Goal: Information Seeking & Learning: Learn about a topic

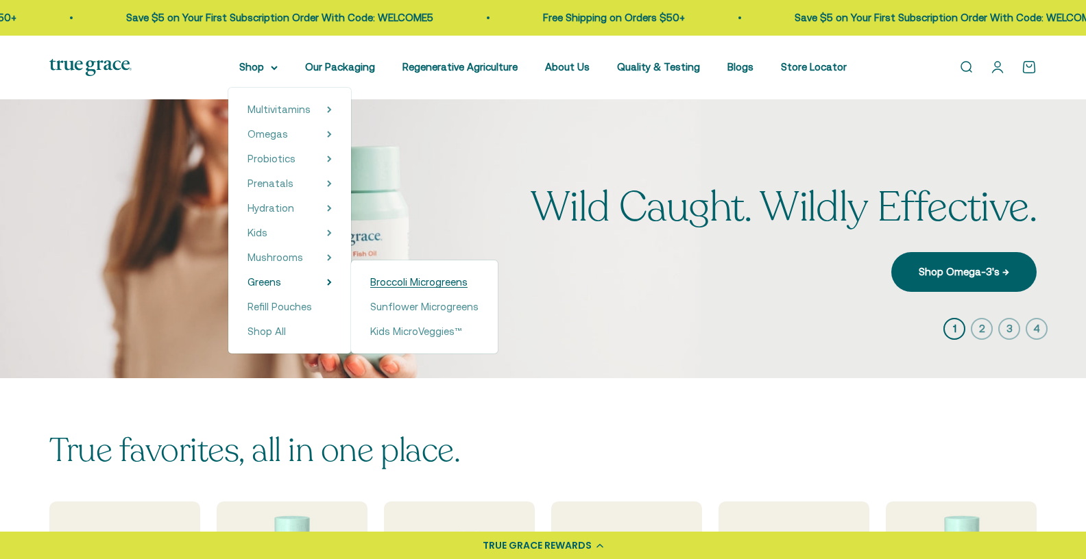
click at [408, 280] on span "Broccoli Microgreens" at bounding box center [418, 282] width 97 height 12
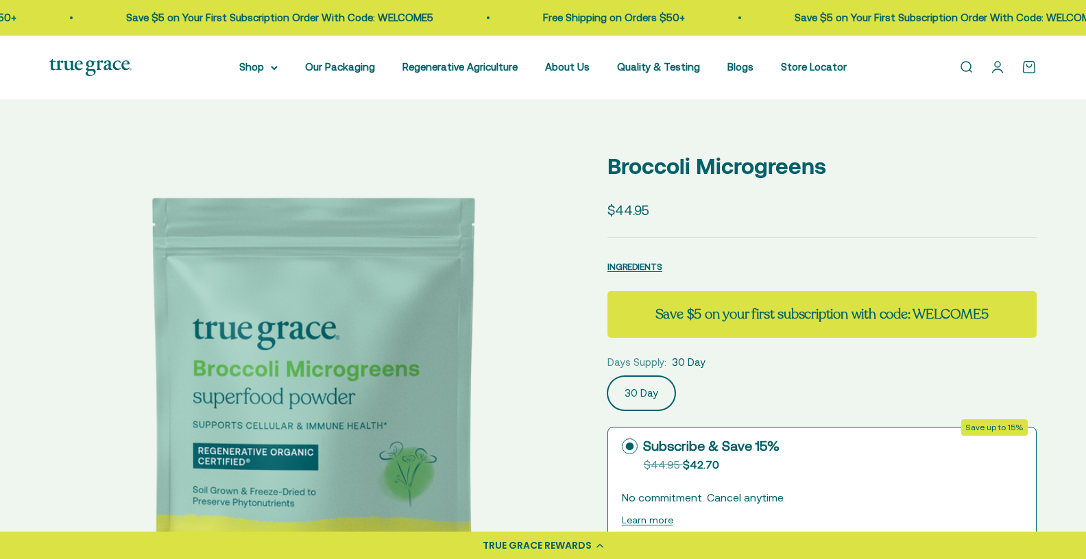
select select "3"
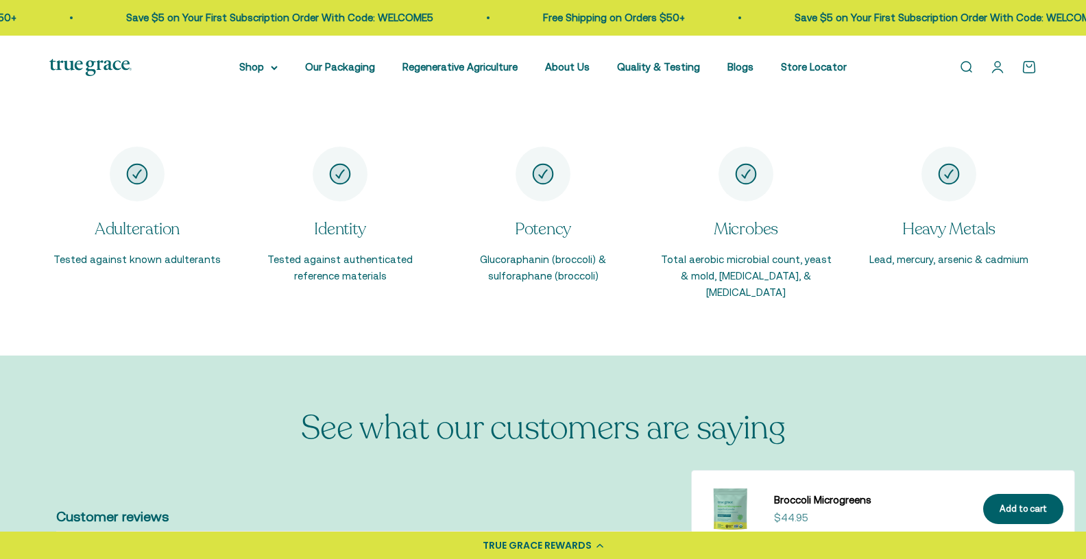
scroll to position [2203, 0]
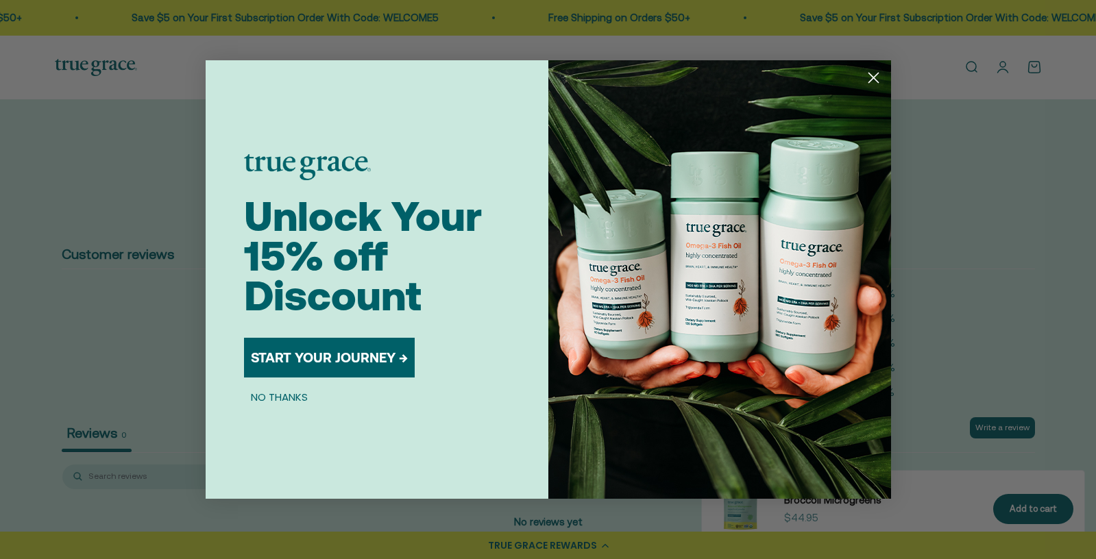
click at [880, 82] on circle "Close dialog" at bounding box center [873, 78] width 23 height 23
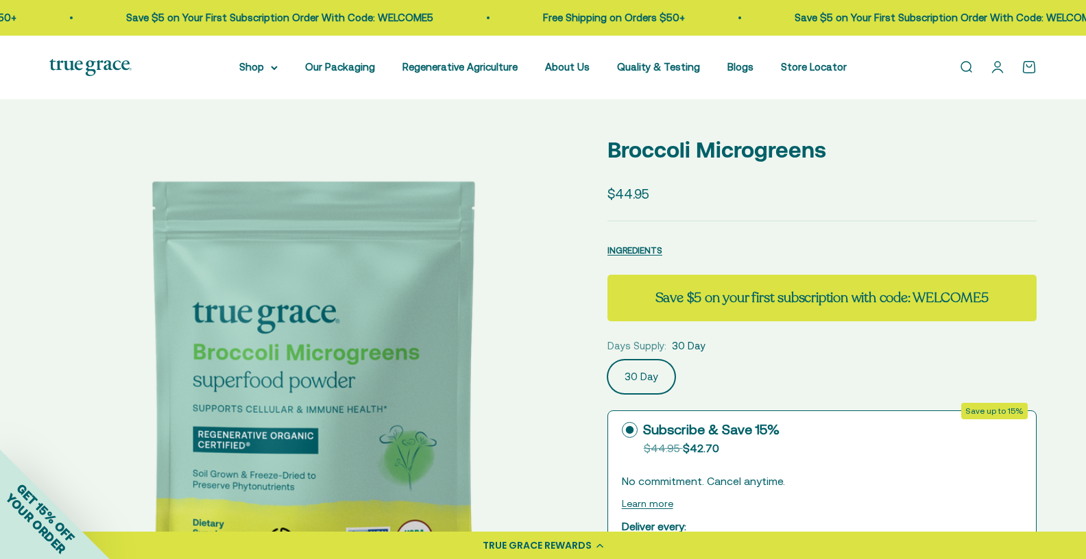
scroll to position [0, 0]
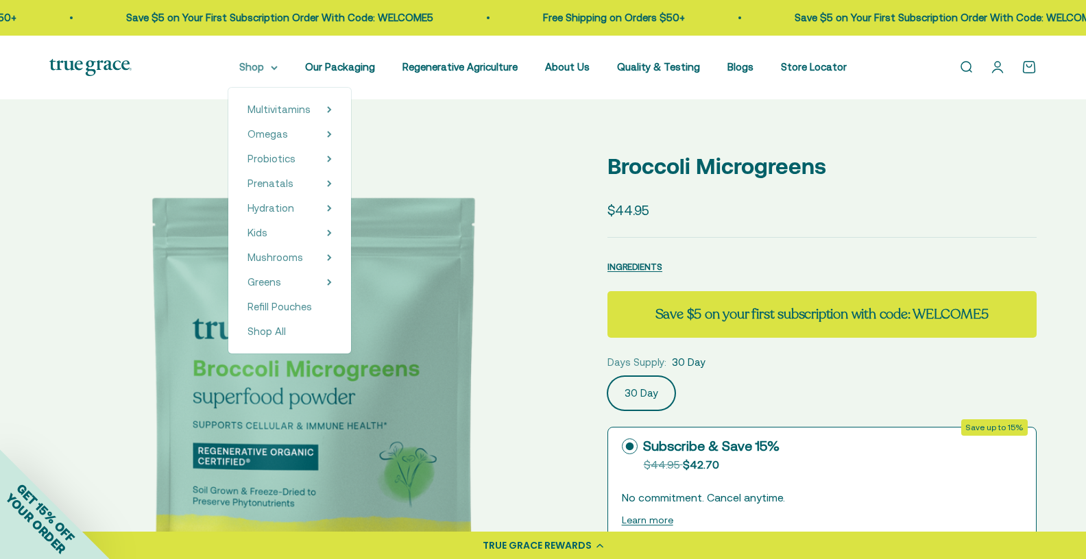
click at [278, 68] on icon at bounding box center [274, 68] width 7 height 5
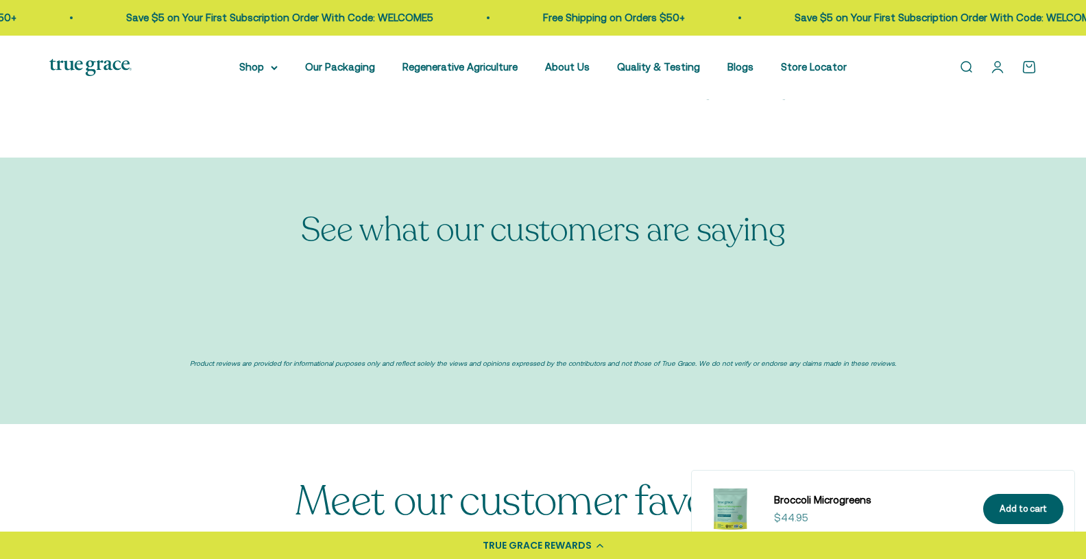
select select "3"
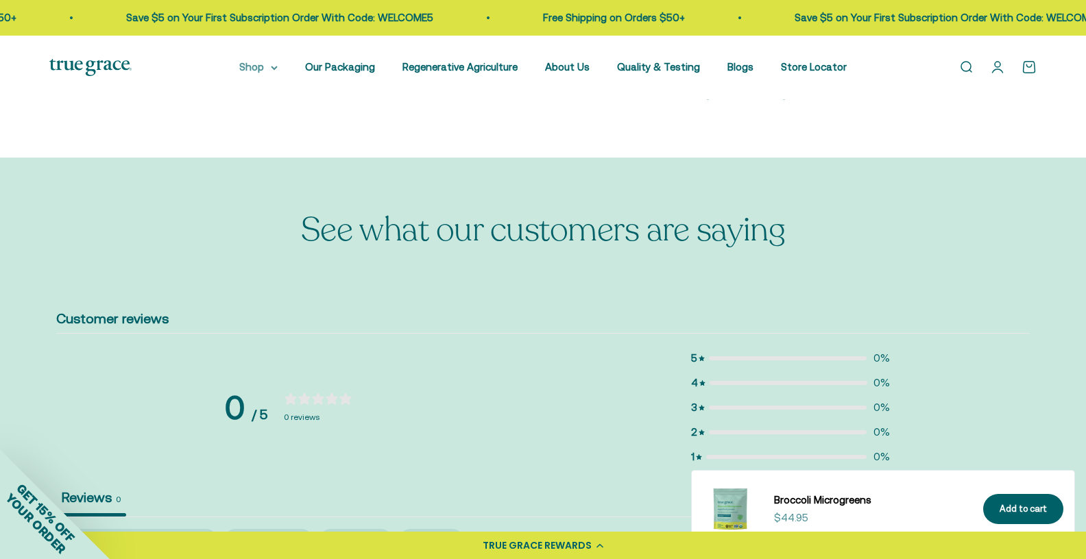
click at [272, 71] on summary "Shop" at bounding box center [258, 67] width 38 height 16
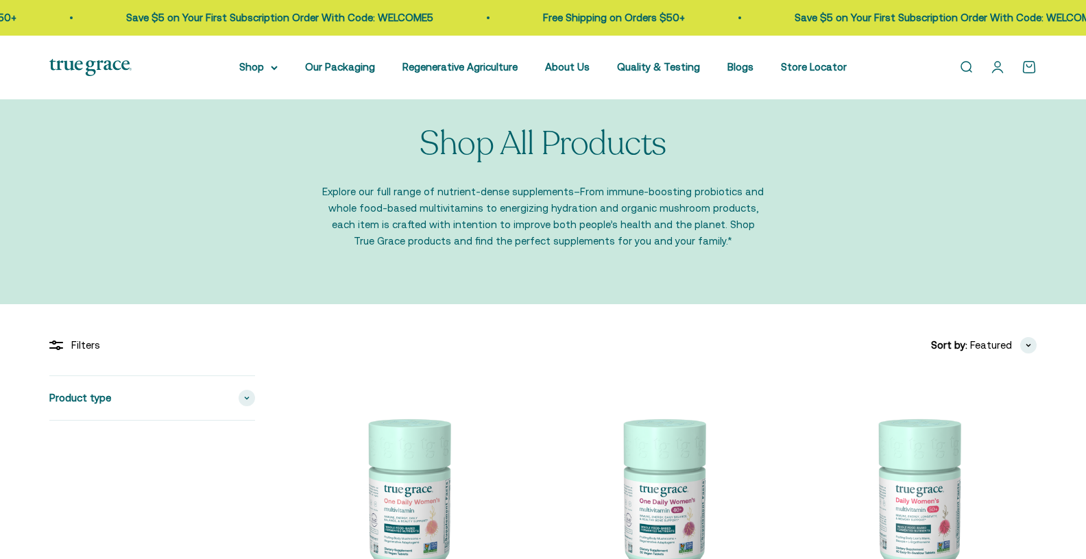
click at [416, 442] on img at bounding box center [407, 495] width 239 height 239
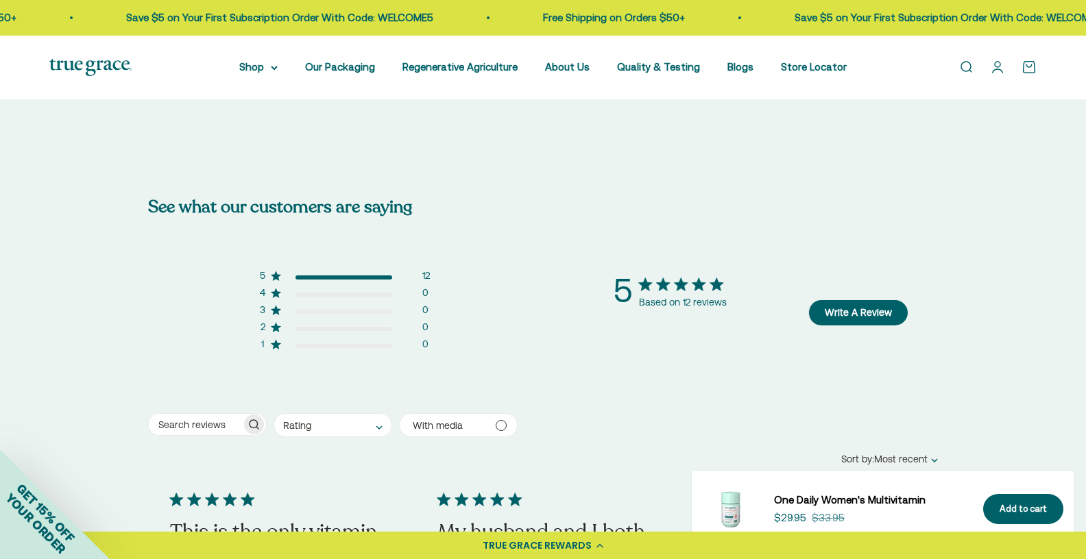
scroll to position [2657, 0]
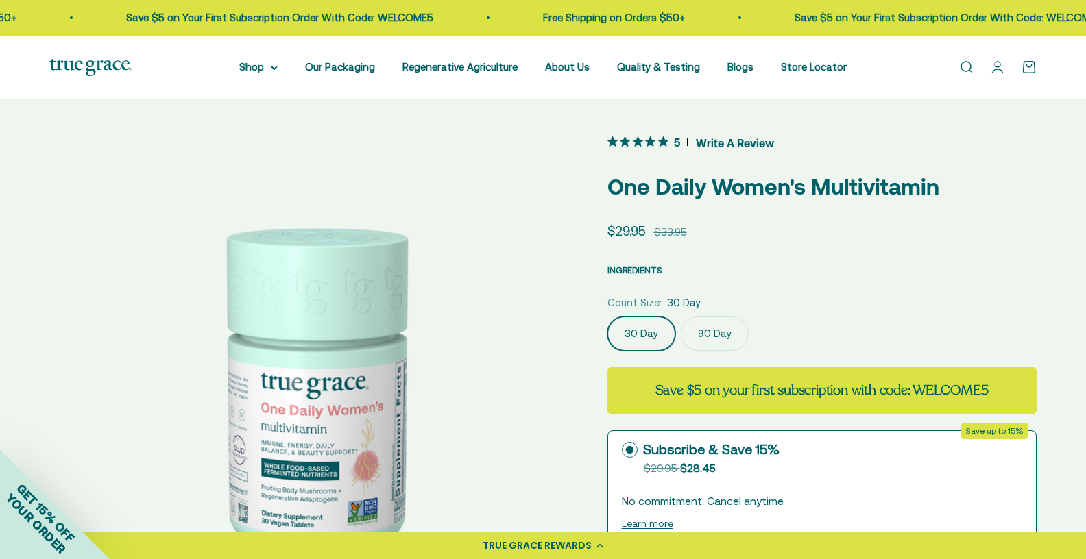
click at [719, 144] on span "Write A Review" at bounding box center [735, 142] width 78 height 21
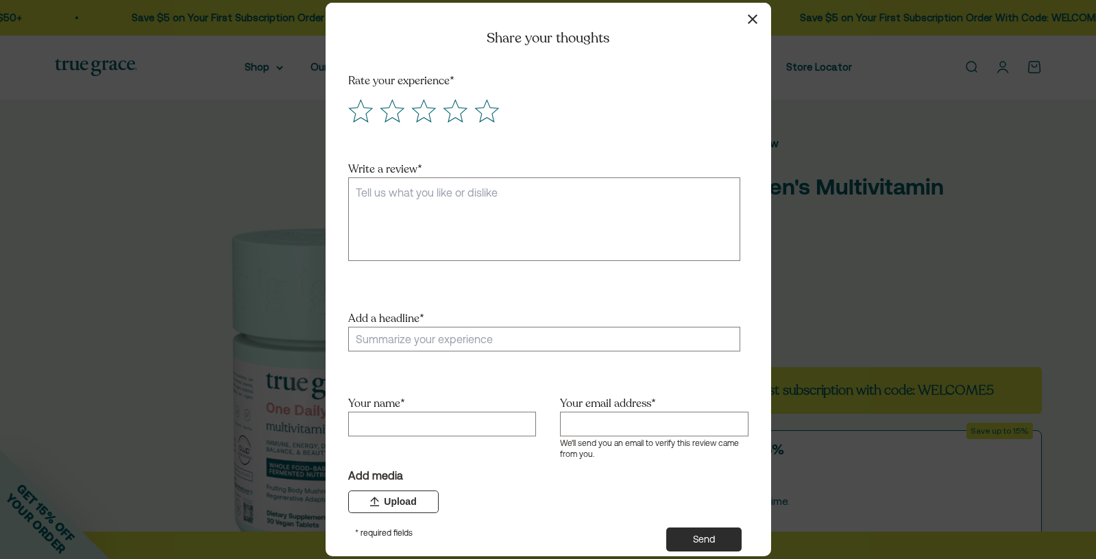
click at [754, 23] on icon "button" at bounding box center [753, 19] width 10 height 10
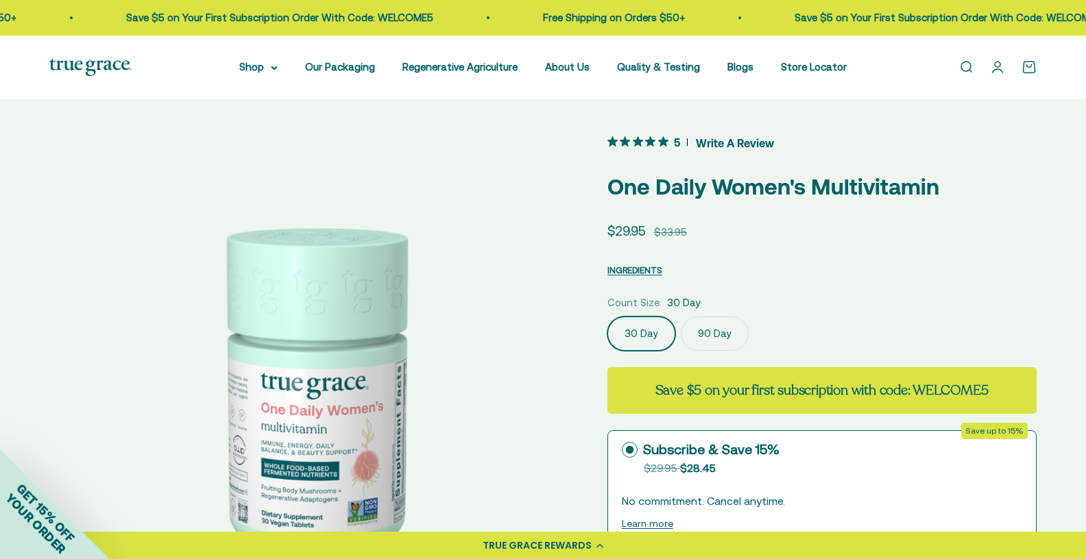
click at [638, 137] on icon "5 out 5 stars rating in total 12 reviews. Jump to reviews." at bounding box center [638, 141] width 10 height 10
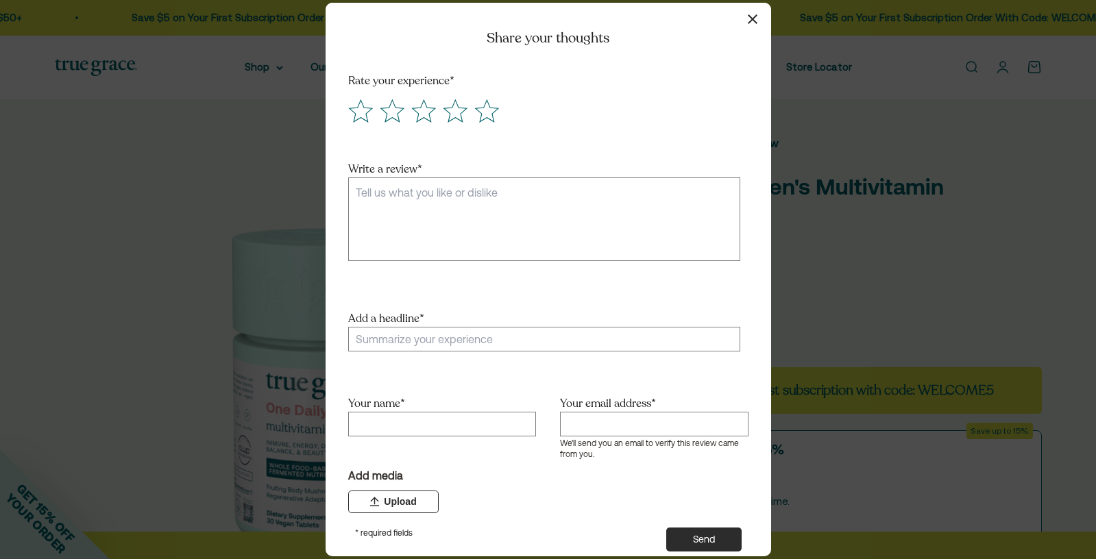
click at [746, 19] on button "button" at bounding box center [753, 19] width 20 height 20
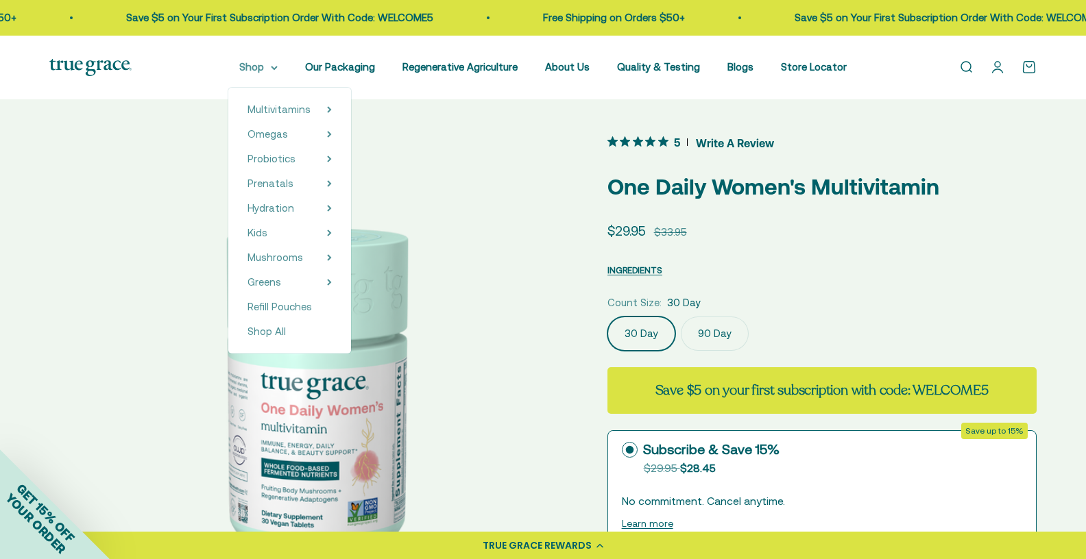
click at [278, 64] on summary "Shop" at bounding box center [258, 67] width 38 height 16
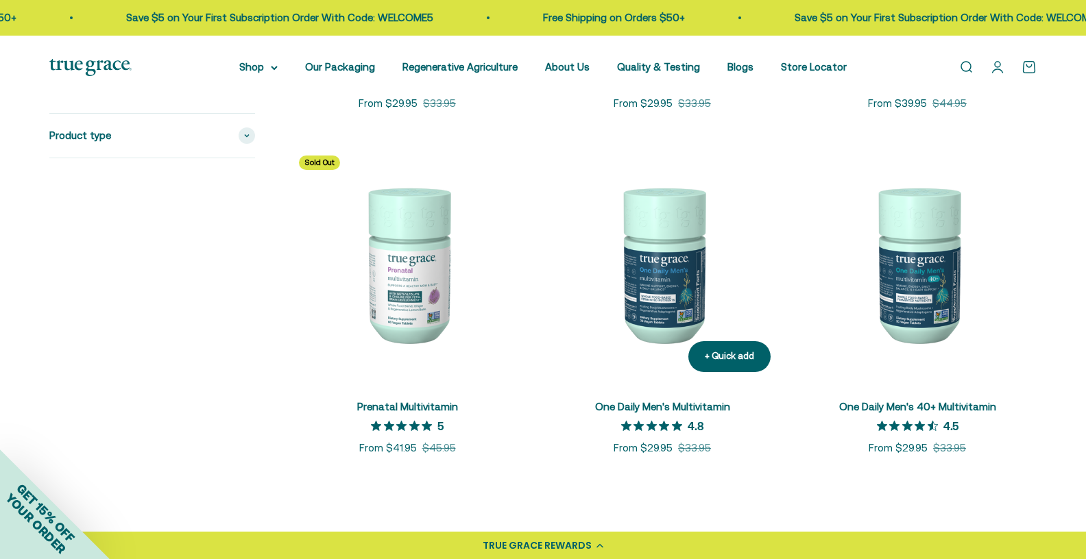
click at [722, 251] on img at bounding box center [662, 264] width 239 height 239
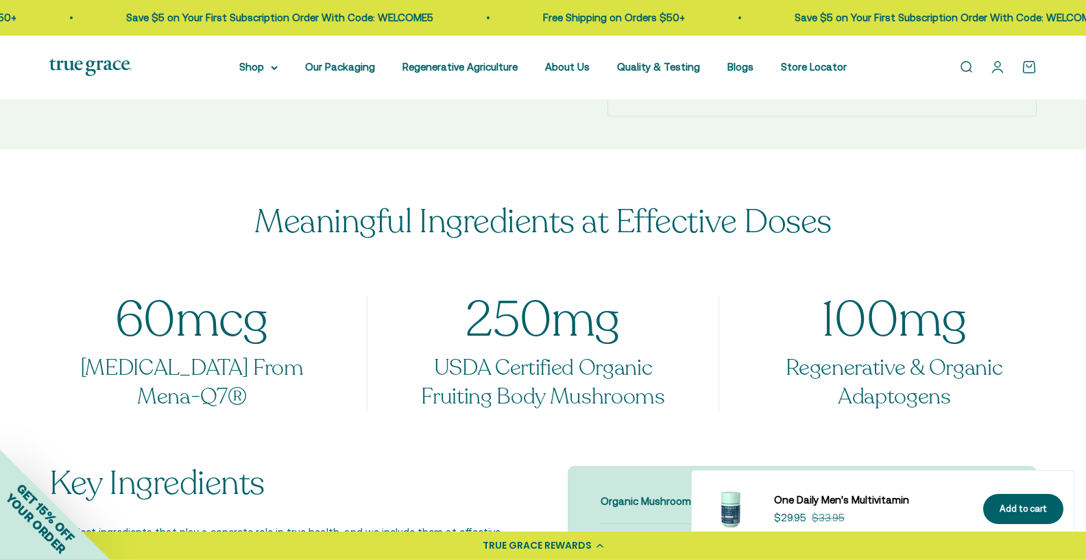
scroll to position [755, 0]
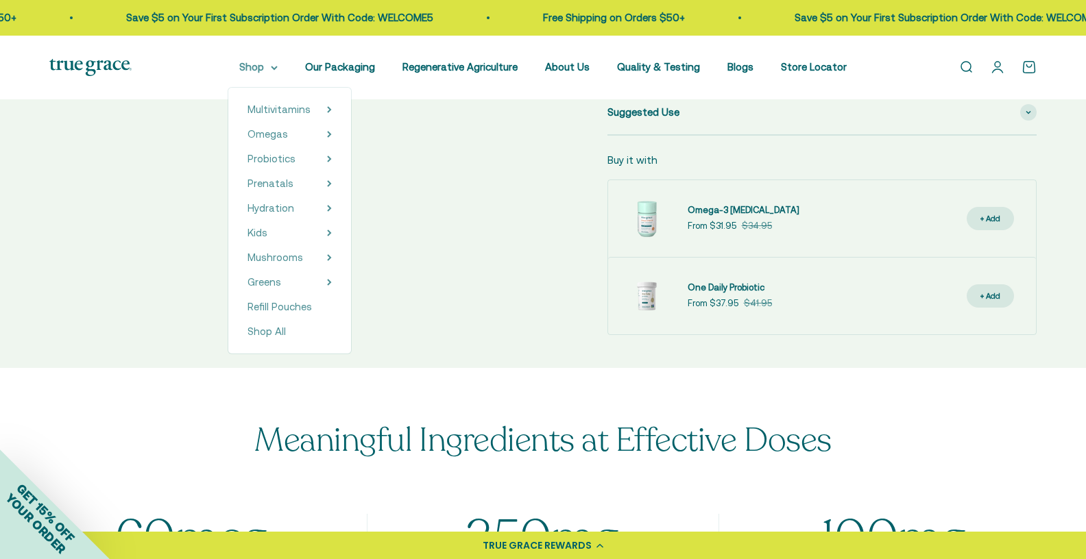
click at [272, 73] on summary "Shop" at bounding box center [258, 67] width 38 height 16
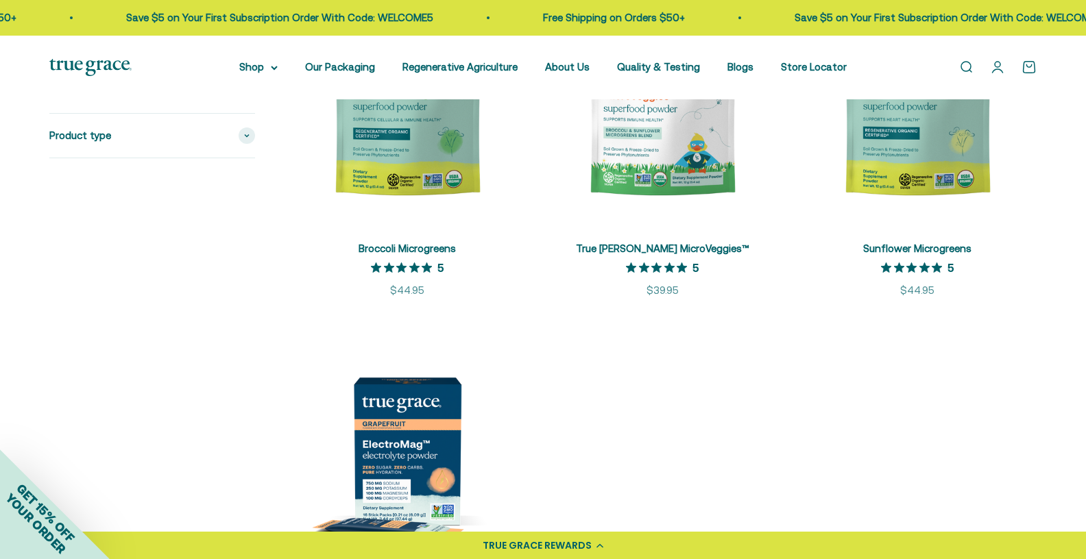
scroll to position [2407, 0]
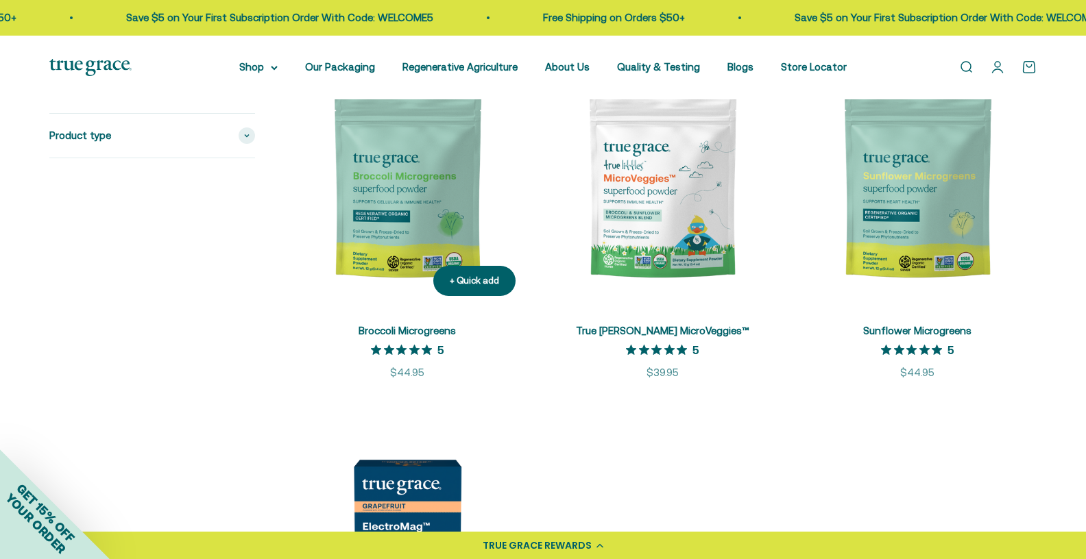
click at [420, 234] on img at bounding box center [407, 188] width 239 height 239
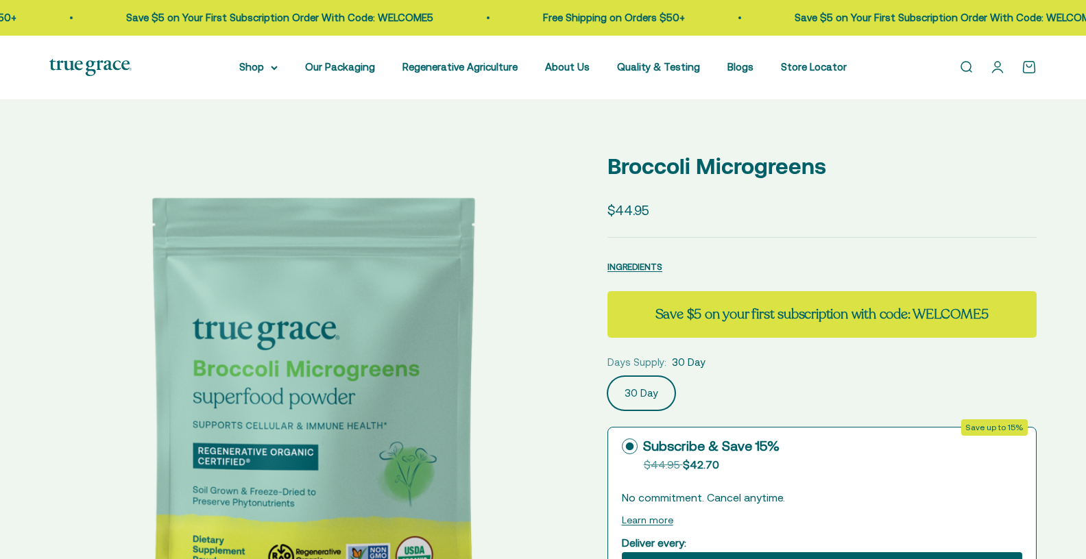
select select "3"
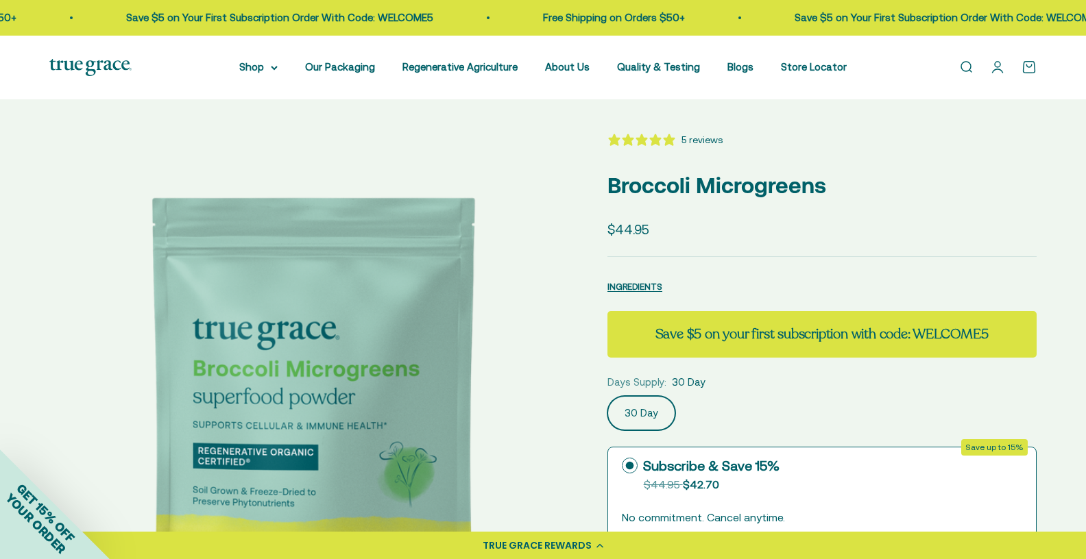
click at [653, 138] on icon "5 stars, 5 ratings" at bounding box center [655, 140] width 12 height 12
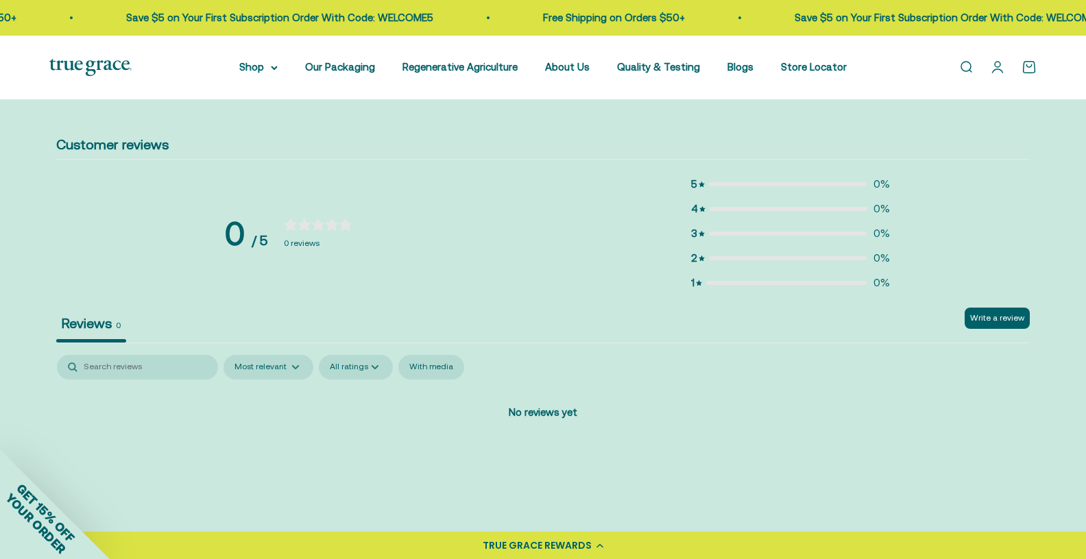
click at [540, 402] on h2 "No reviews yet" at bounding box center [542, 410] width 89 height 32
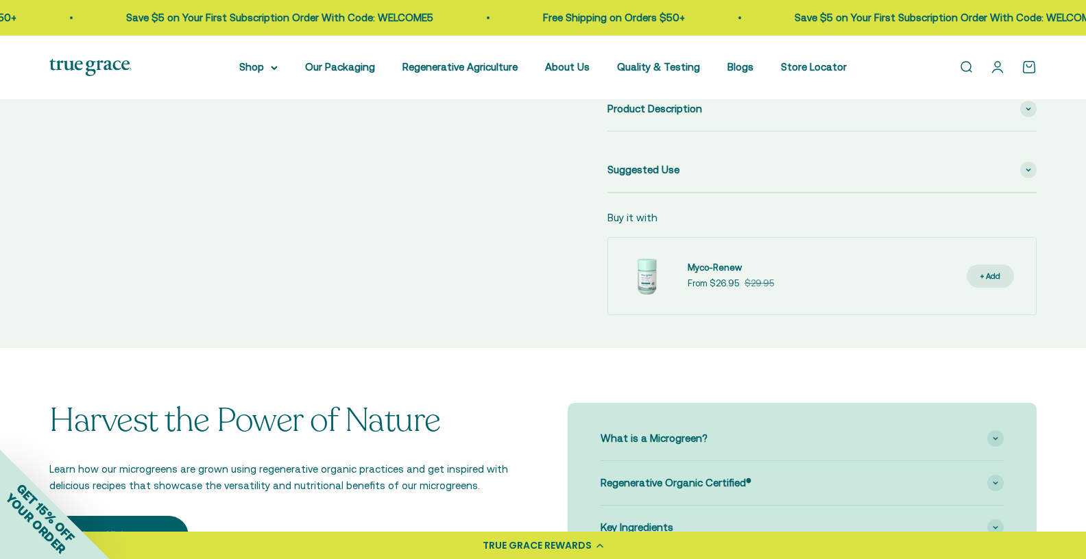
scroll to position [0, 0]
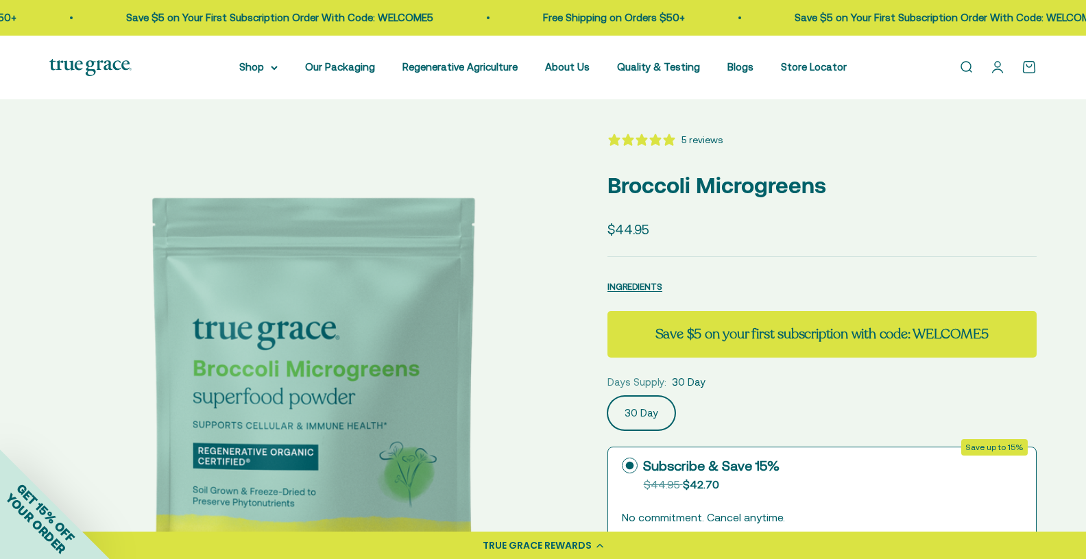
click at [712, 137] on div "5 reviews" at bounding box center [702, 139] width 41 height 15
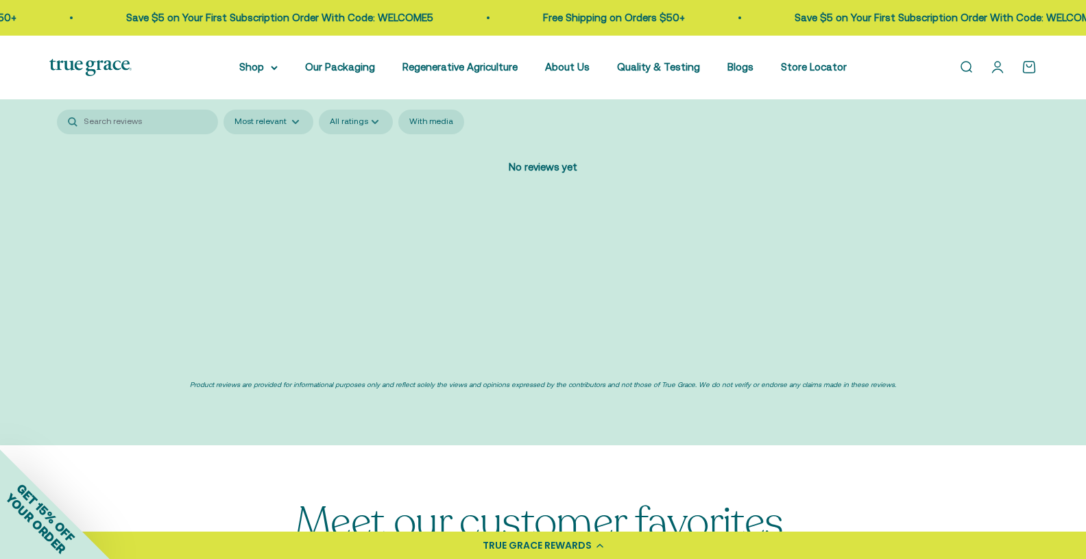
scroll to position [2647, 0]
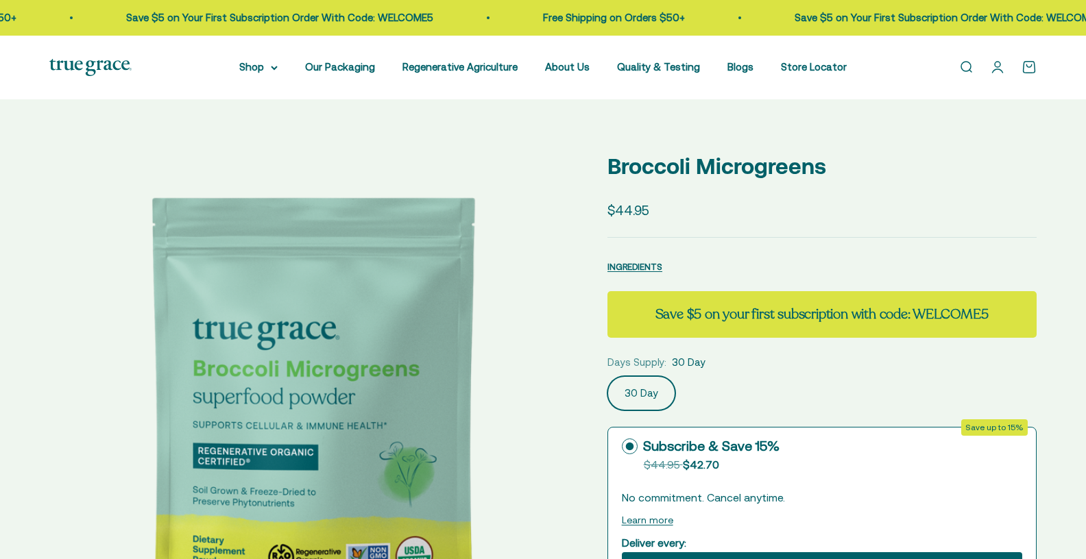
select select "3"
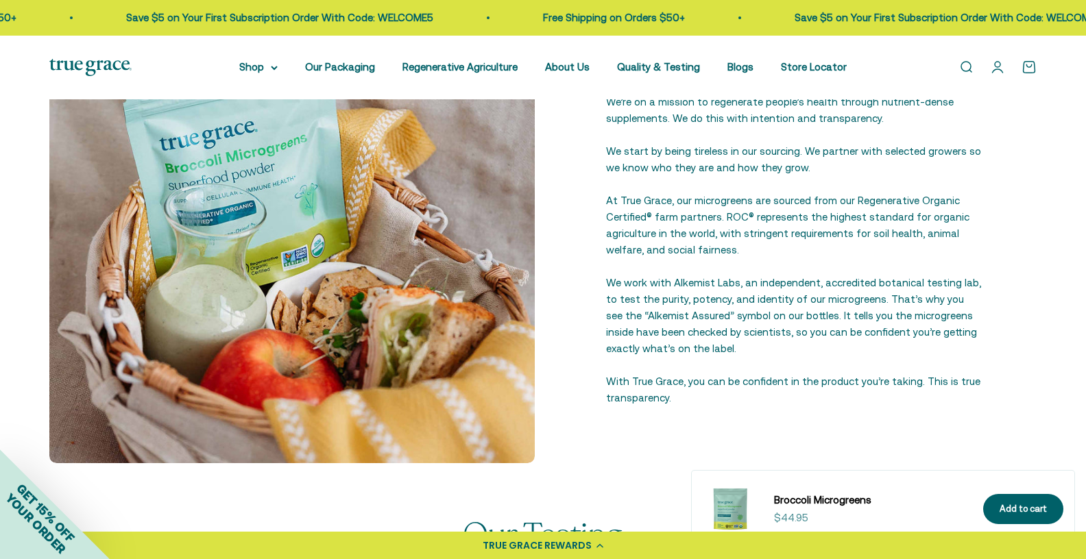
scroll to position [1419, 0]
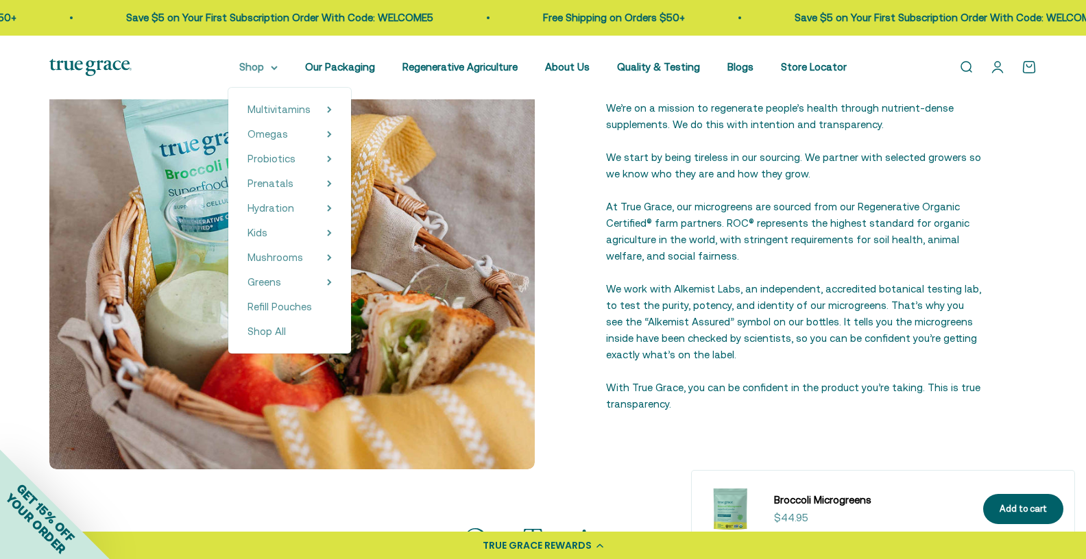
click at [278, 63] on summary "Shop" at bounding box center [258, 67] width 38 height 16
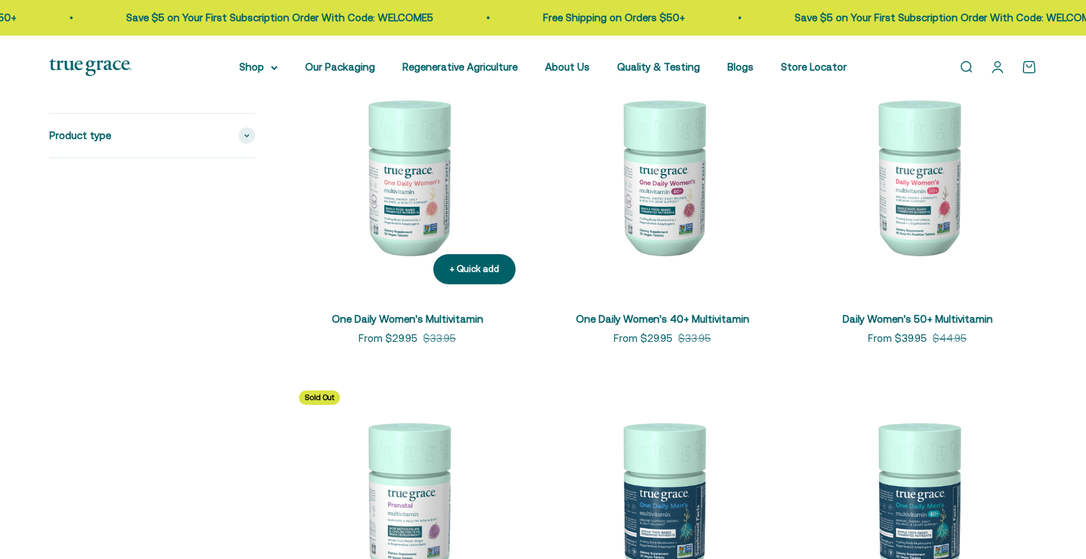
click at [406, 227] on img at bounding box center [407, 176] width 239 height 239
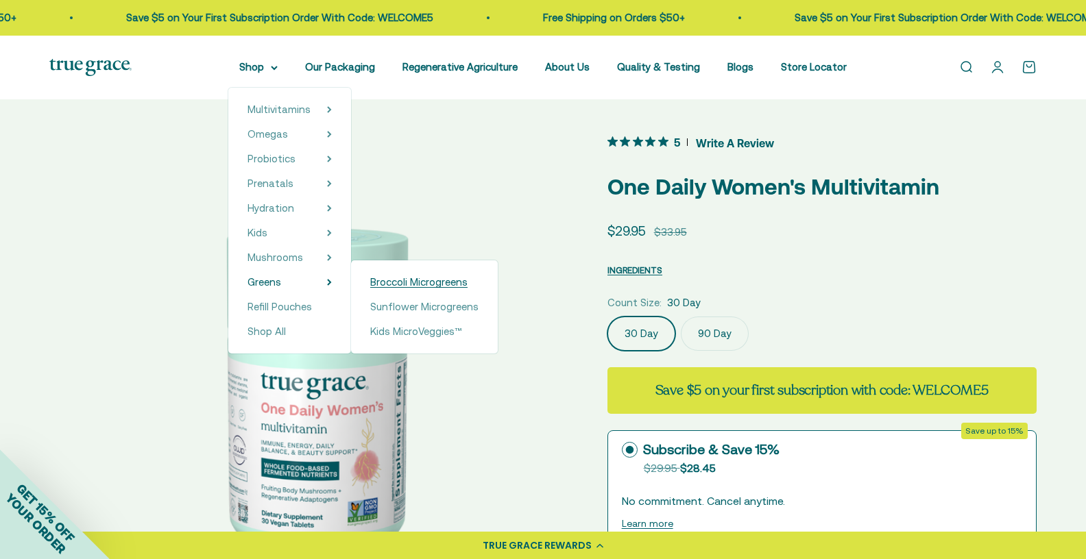
click at [392, 280] on span "Broccoli Microgreens" at bounding box center [418, 282] width 97 height 12
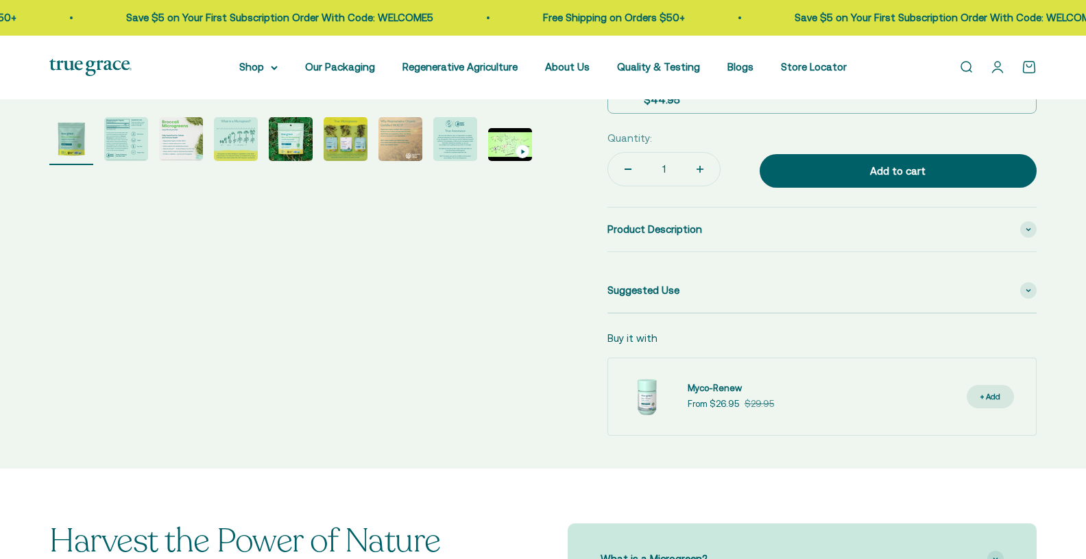
select select "3"
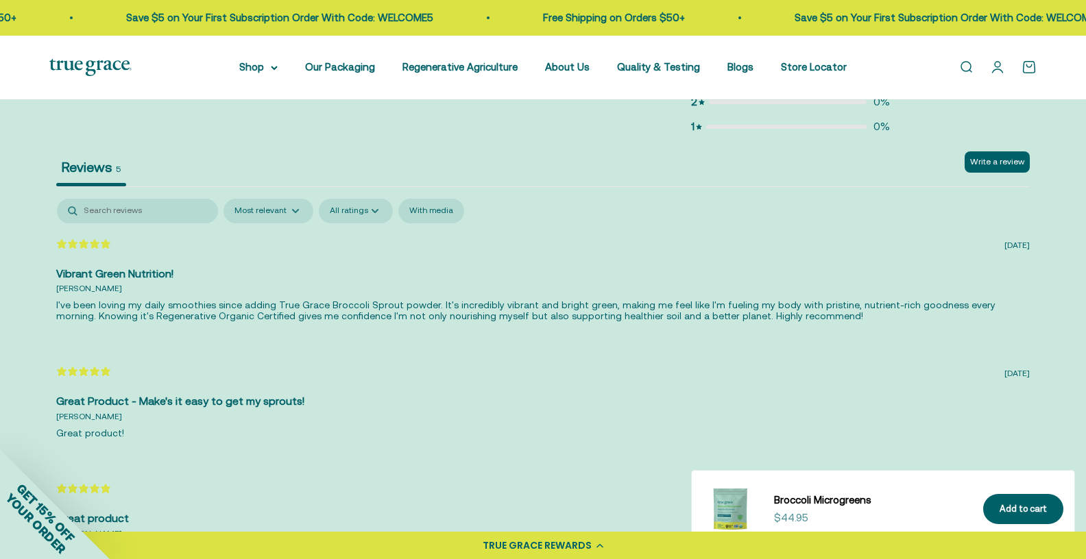
scroll to position [2493, 0]
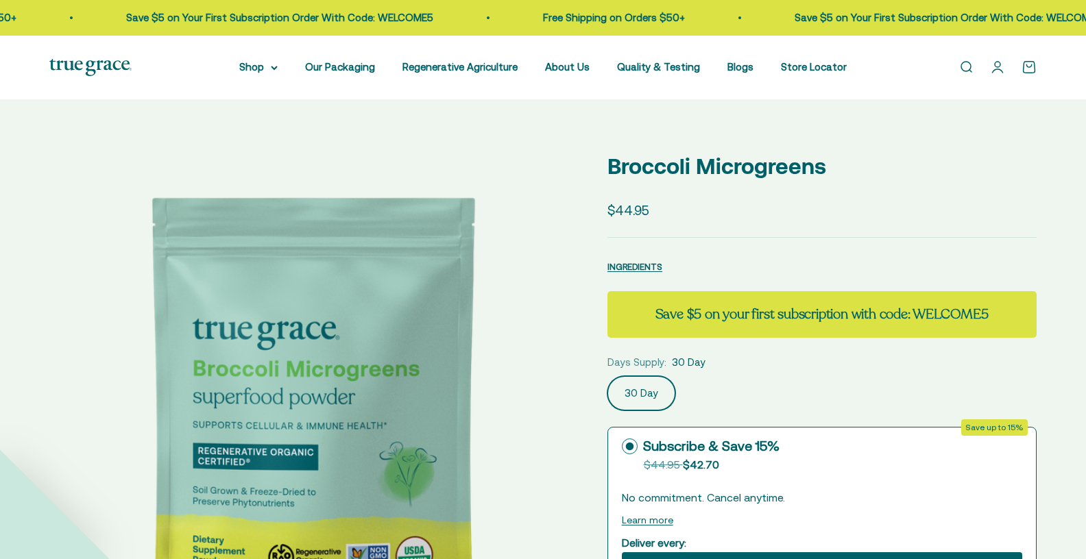
select select "3"
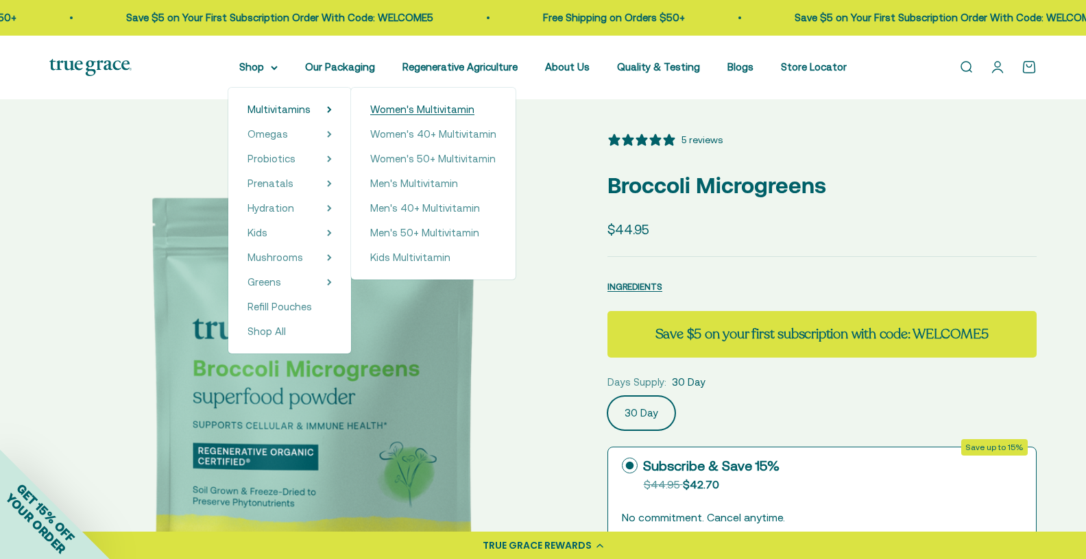
click at [422, 111] on span "Women's Multivitamin" at bounding box center [422, 110] width 104 height 12
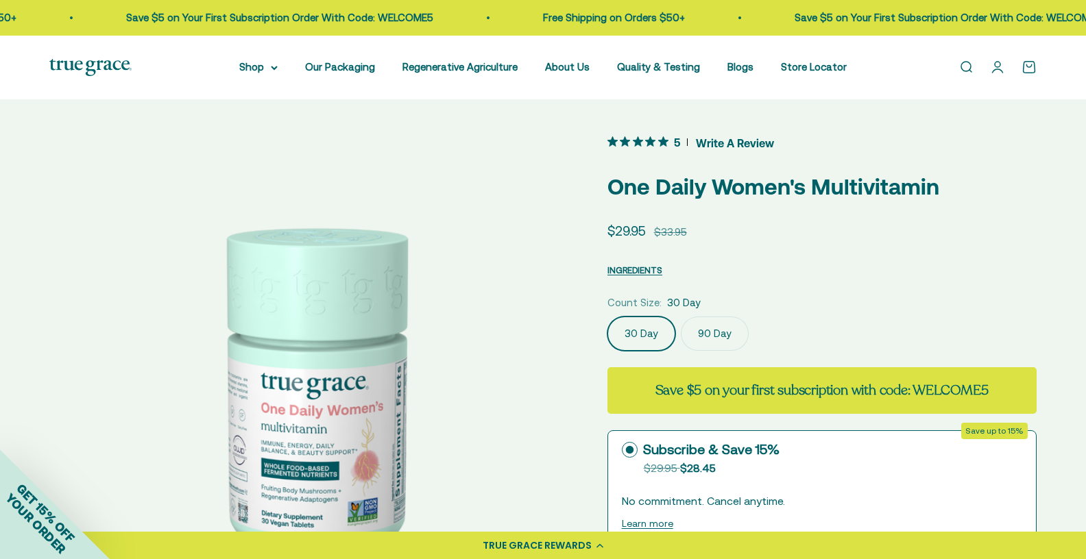
click at [738, 139] on span "Write A Review" at bounding box center [735, 142] width 78 height 21
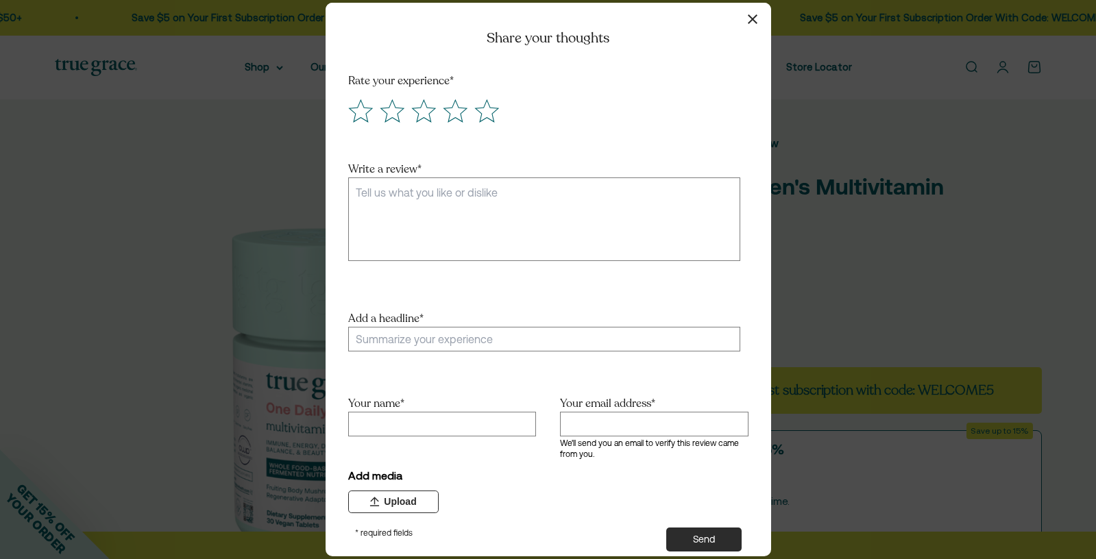
click at [754, 15] on icon "button" at bounding box center [753, 19] width 10 height 10
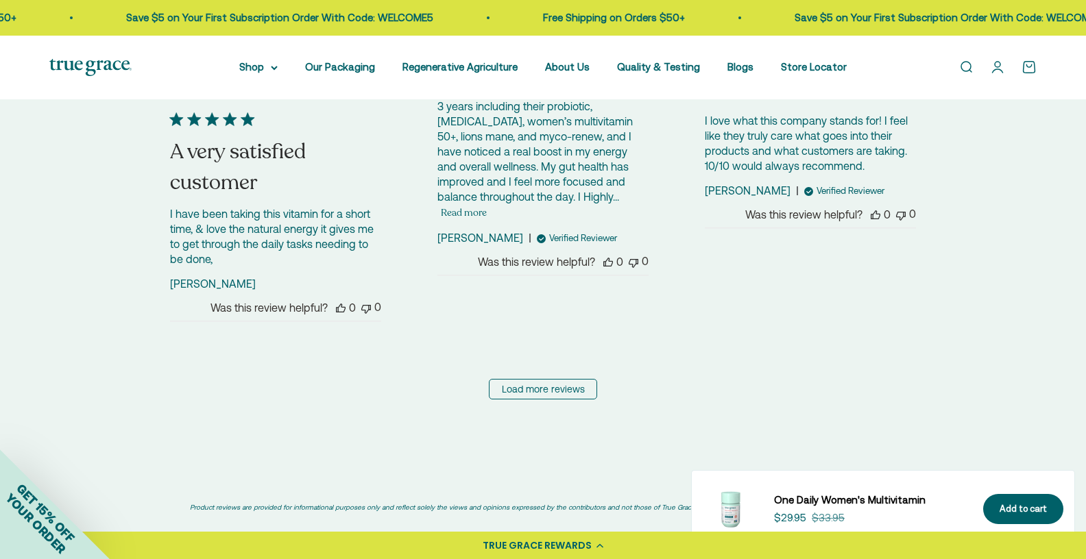
scroll to position [3436, 0]
